Goal: Task Accomplishment & Management: Manage account settings

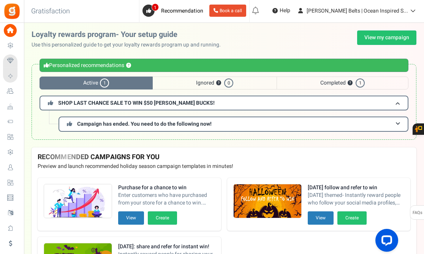
click at [84, 80] on span "Active 1" at bounding box center [96, 82] width 113 height 13
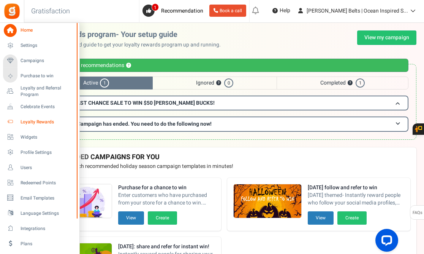
click at [36, 120] on span "Loyalty Rewards" at bounding box center [47, 122] width 53 height 6
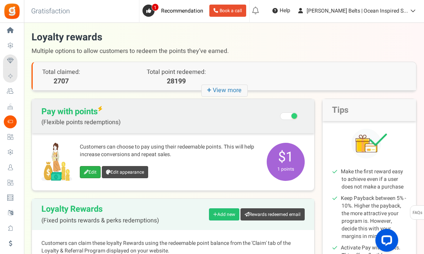
click at [92, 173] on link "Edit" at bounding box center [90, 172] width 21 height 12
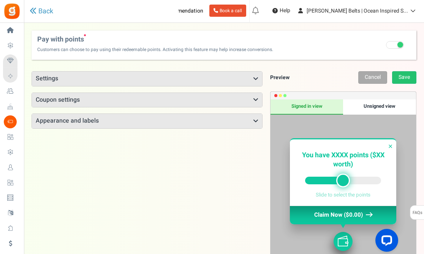
click at [255, 78] on icon at bounding box center [255, 79] width 5 height 6
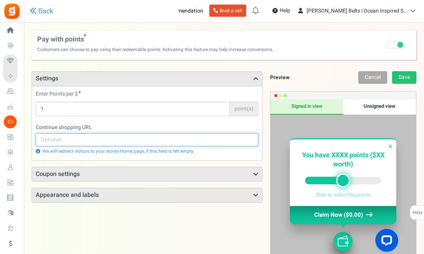
click at [150, 143] on input "text" at bounding box center [147, 139] width 223 height 13
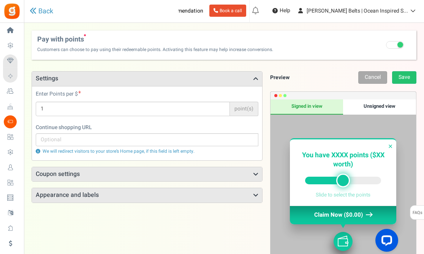
click at [118, 177] on h3 "Coupon settings" at bounding box center [147, 174] width 230 height 14
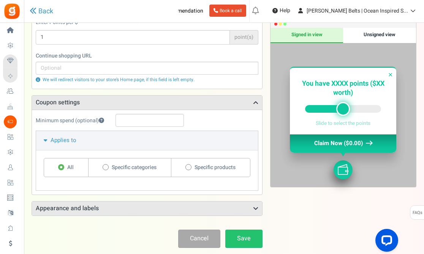
scroll to position [75, 0]
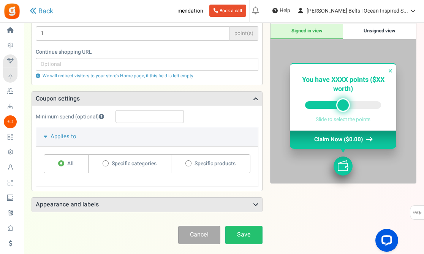
click at [250, 205] on h3 "Appearance and labels" at bounding box center [147, 204] width 230 height 14
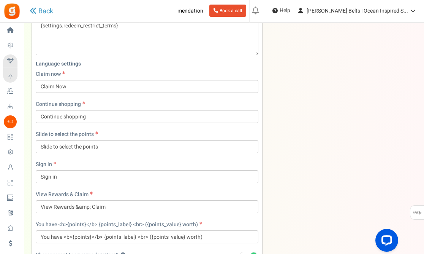
scroll to position [346, 0]
drag, startPoint x: 424, startPoint y: 196, endPoint x: 463, endPoint y: 39, distance: 162.1
click at [424, 39] on html "Install now Back to Home Back to program setup Home Settings Campaigns Purchase…" at bounding box center [212, 2] width 424 height 697
drag, startPoint x: 424, startPoint y: 136, endPoint x: 423, endPoint y: 89, distance: 46.7
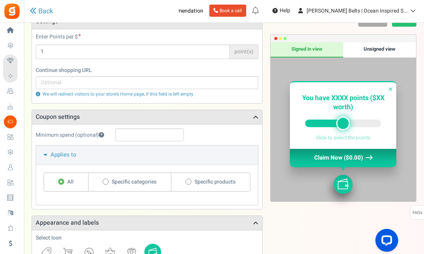
scroll to position [42, 0]
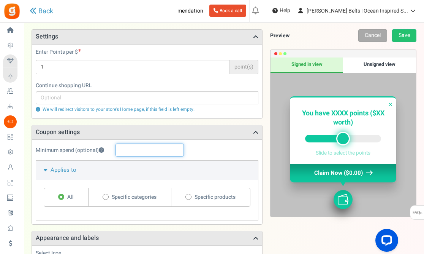
click at [172, 152] on input "text" at bounding box center [150, 149] width 68 height 13
type input "1"
click at [410, 36] on link "Save" at bounding box center [404, 35] width 24 height 13
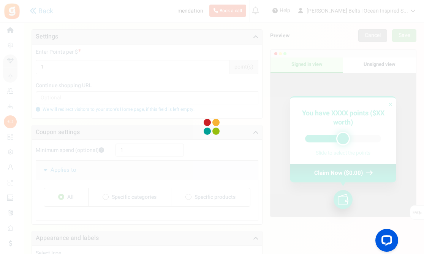
scroll to position [25, 0]
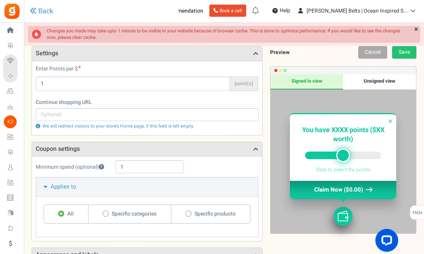
drag, startPoint x: 343, startPoint y: 154, endPoint x: 366, endPoint y: 152, distance: 23.2
click at [366, 152] on div at bounding box center [343, 155] width 76 height 8
